Goal: Information Seeking & Learning: Learn about a topic

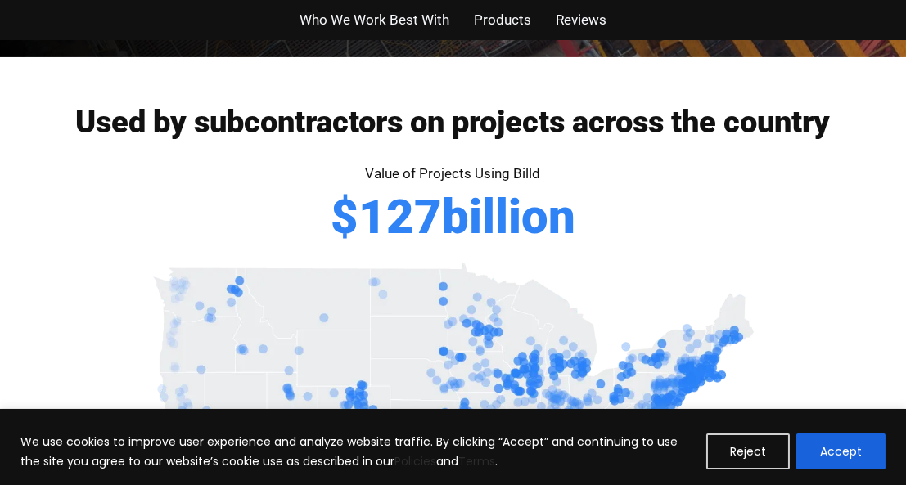
scroll to position [900, 0]
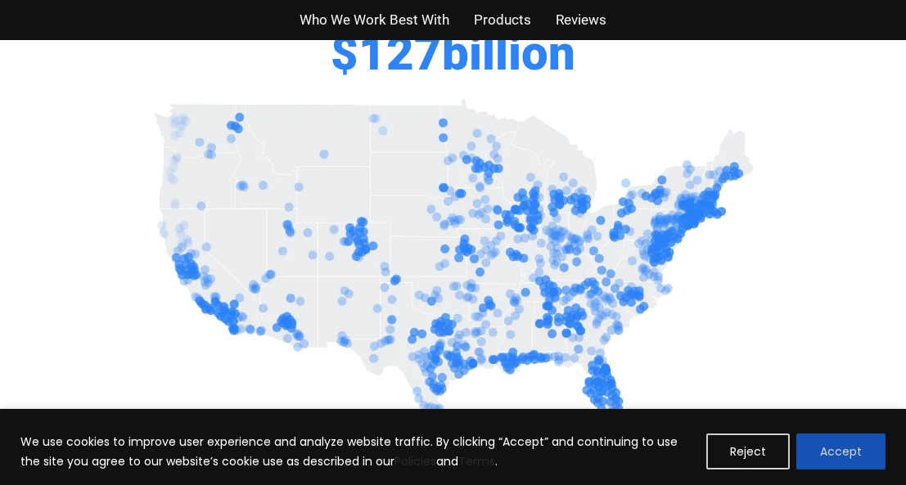
click at [829, 451] on button "Accept" at bounding box center [840, 452] width 89 height 36
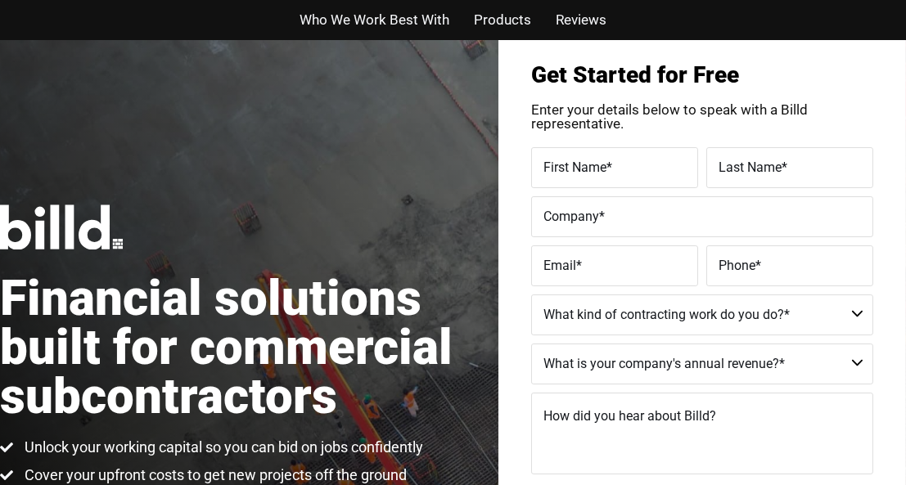
scroll to position [0, 0]
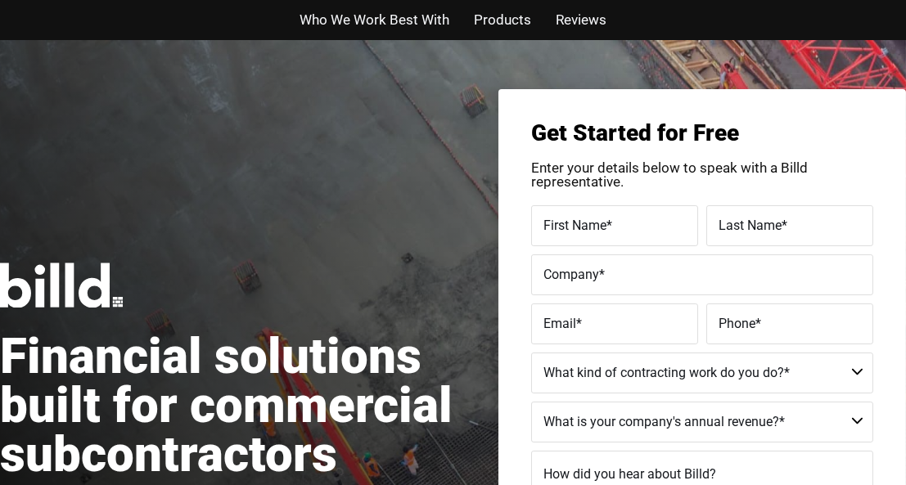
click at [577, 236] on label "First Name *" at bounding box center [614, 226] width 142 height 24
click at [577, 236] on input "First Name *" at bounding box center [614, 225] width 167 height 41
click at [376, 19] on span "Who We Work Best With" at bounding box center [374, 20] width 150 height 24
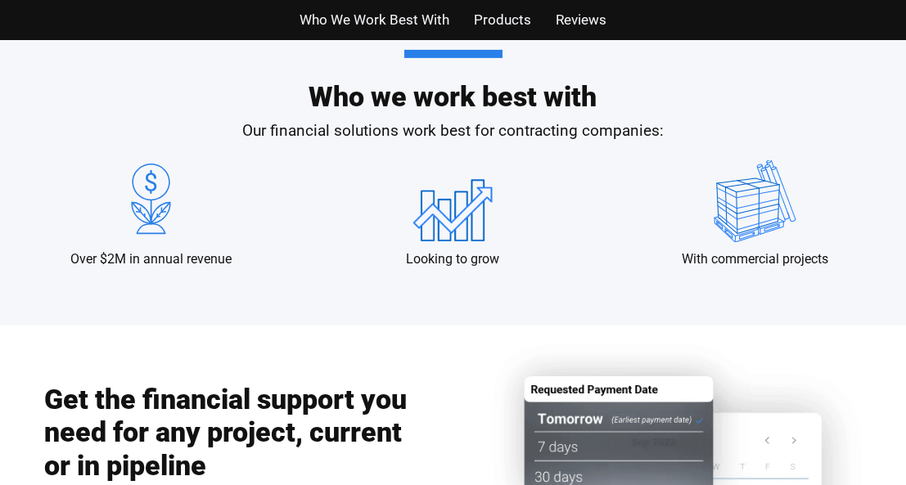
click at [502, 17] on span "Products" at bounding box center [502, 20] width 57 height 24
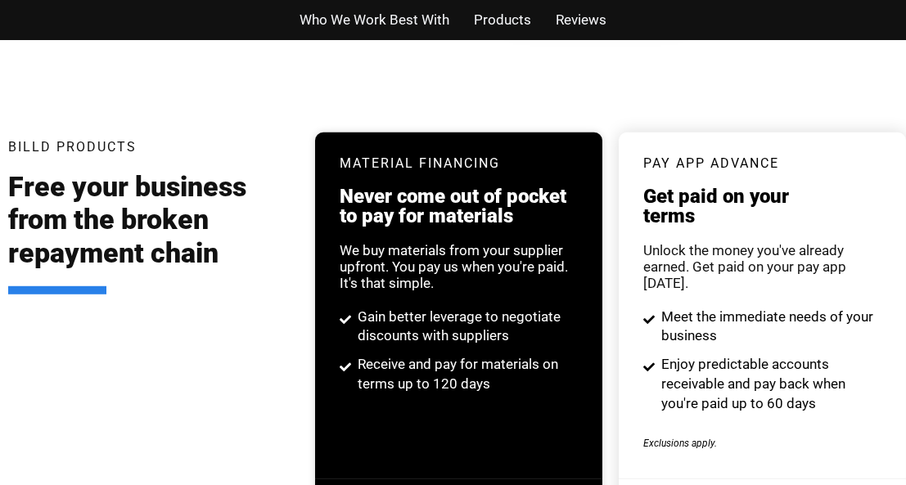
scroll to position [3109, 0]
